Goal: Task Accomplishment & Management: Use online tool/utility

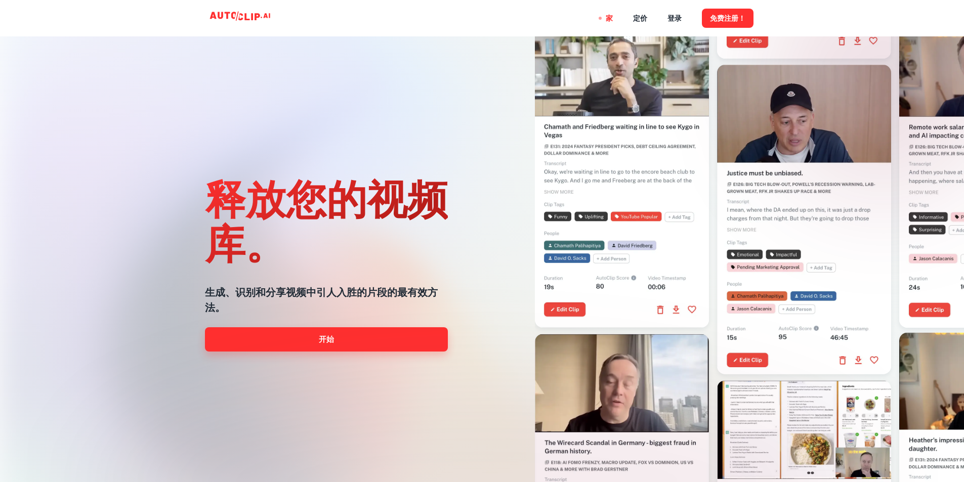
click at [338, 340] on link "开始" at bounding box center [326, 339] width 243 height 24
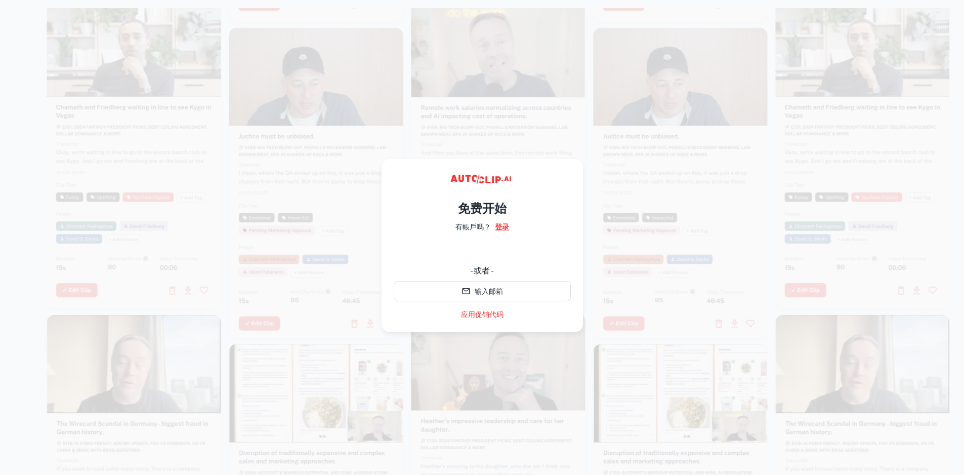
click at [507, 229] on font "登录" at bounding box center [502, 227] width 14 height 8
